Goal: Task Accomplishment & Management: Complete application form

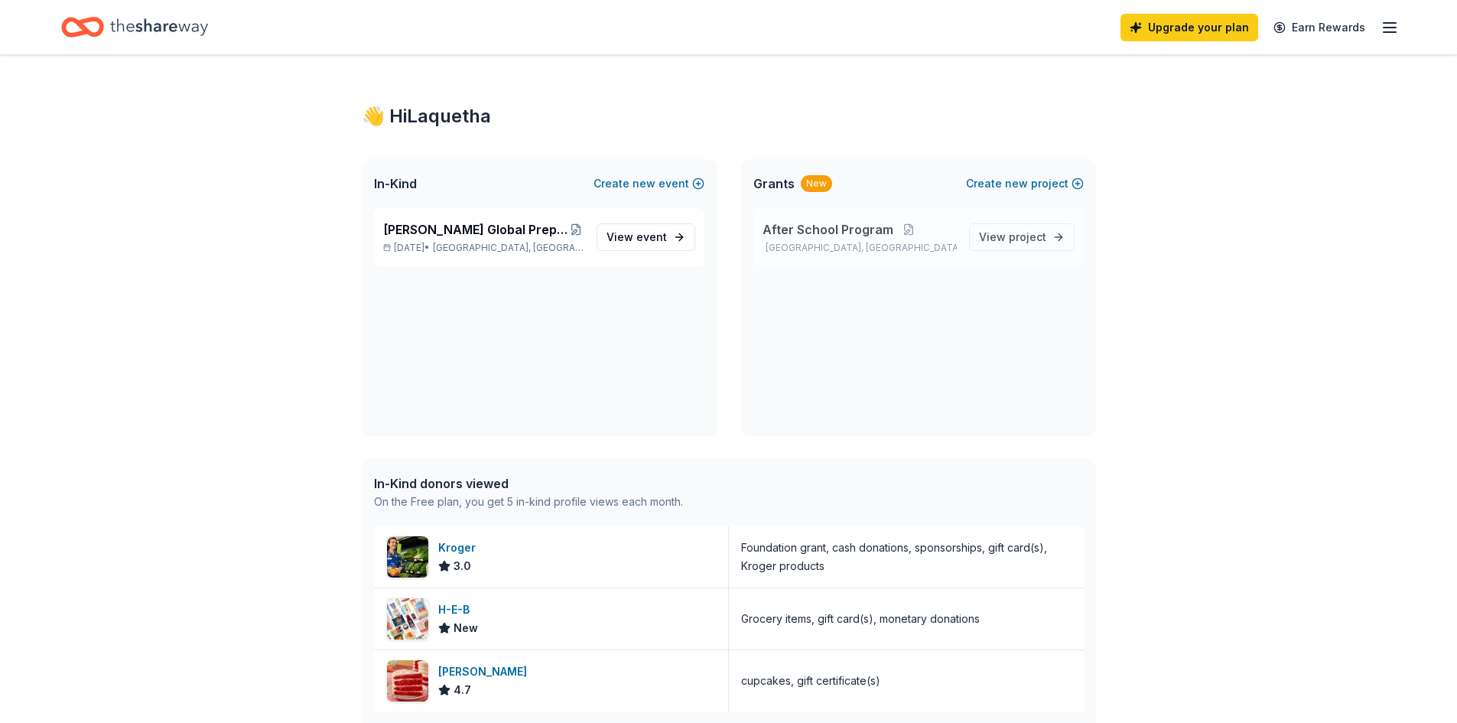
click at [905, 238] on p "After School Program" at bounding box center [859, 229] width 194 height 18
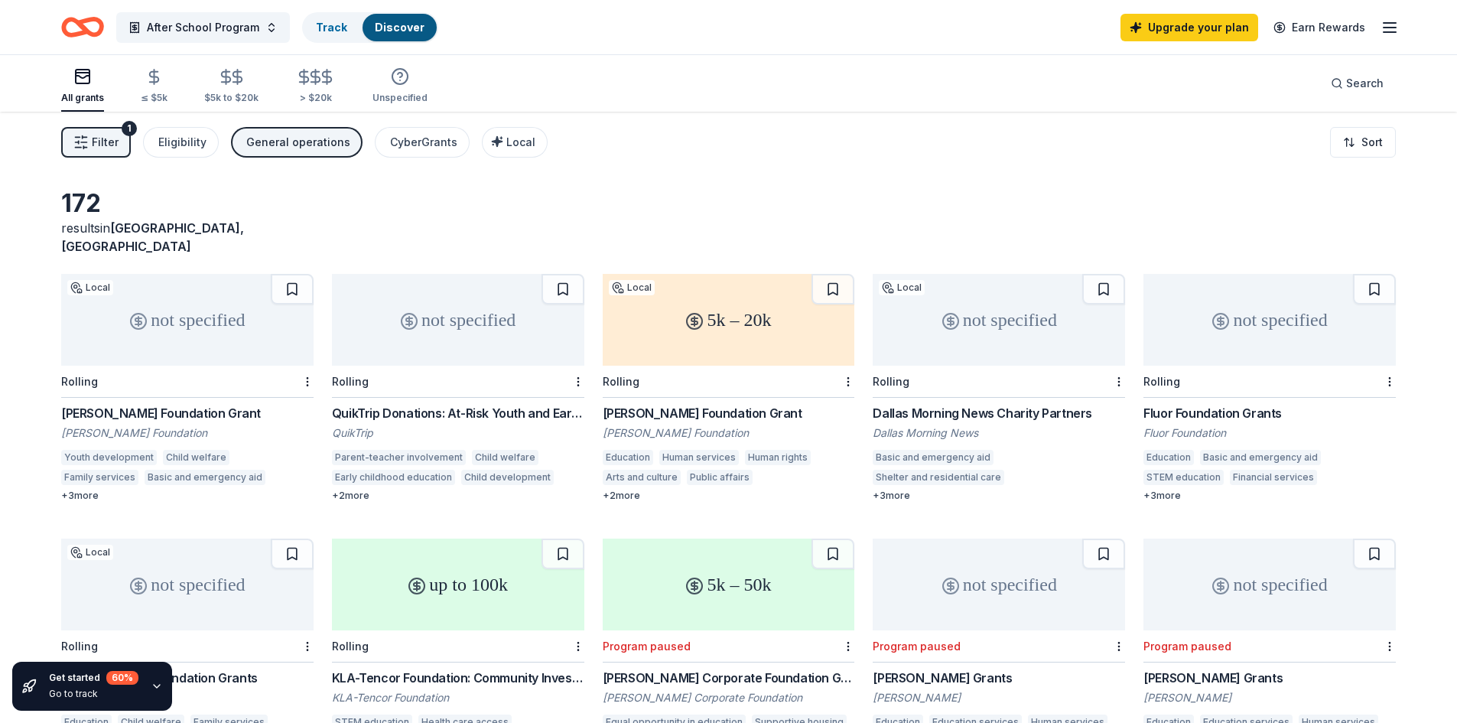
click at [213, 300] on div "not specified" at bounding box center [187, 320] width 252 height 92
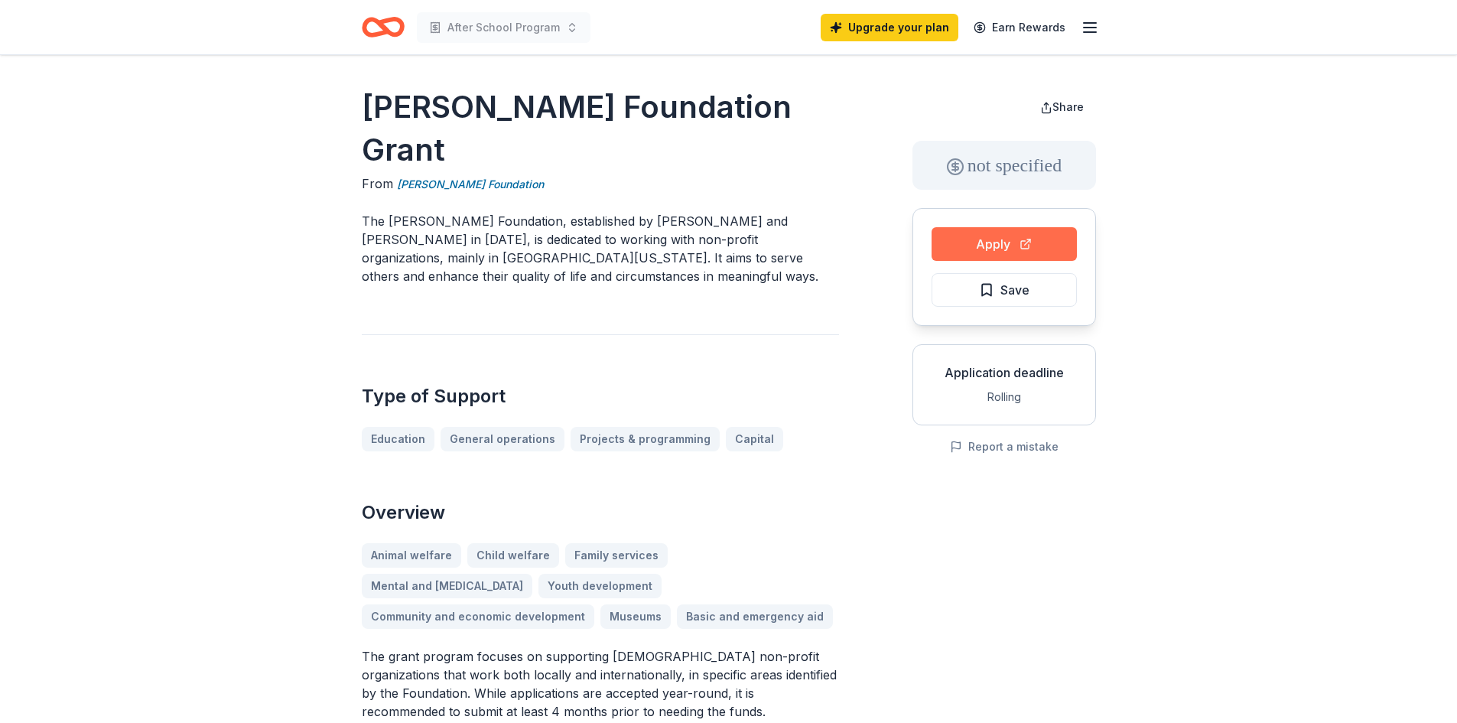
click at [1004, 247] on button "Apply" at bounding box center [1003, 244] width 145 height 34
